Goal: Find specific page/section: Find specific page/section

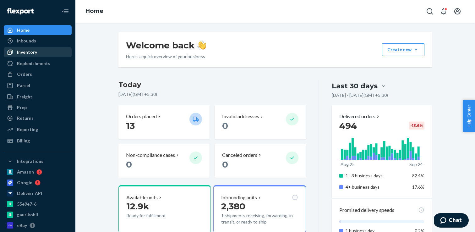
click at [31, 51] on div "Inventory" at bounding box center [27, 52] width 20 height 6
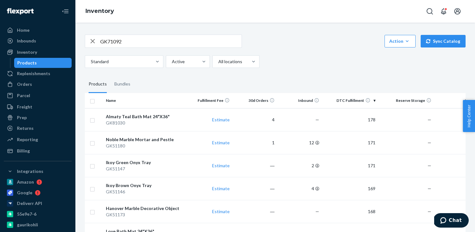
click at [154, 44] on input "GK71092" at bounding box center [170, 41] width 141 height 13
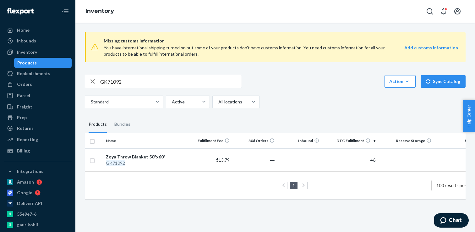
click at [117, 81] on input "GK71092" at bounding box center [170, 81] width 141 height 13
paste input "3"
type input "GK71093"
